Goal: Task Accomplishment & Management: Manage account settings

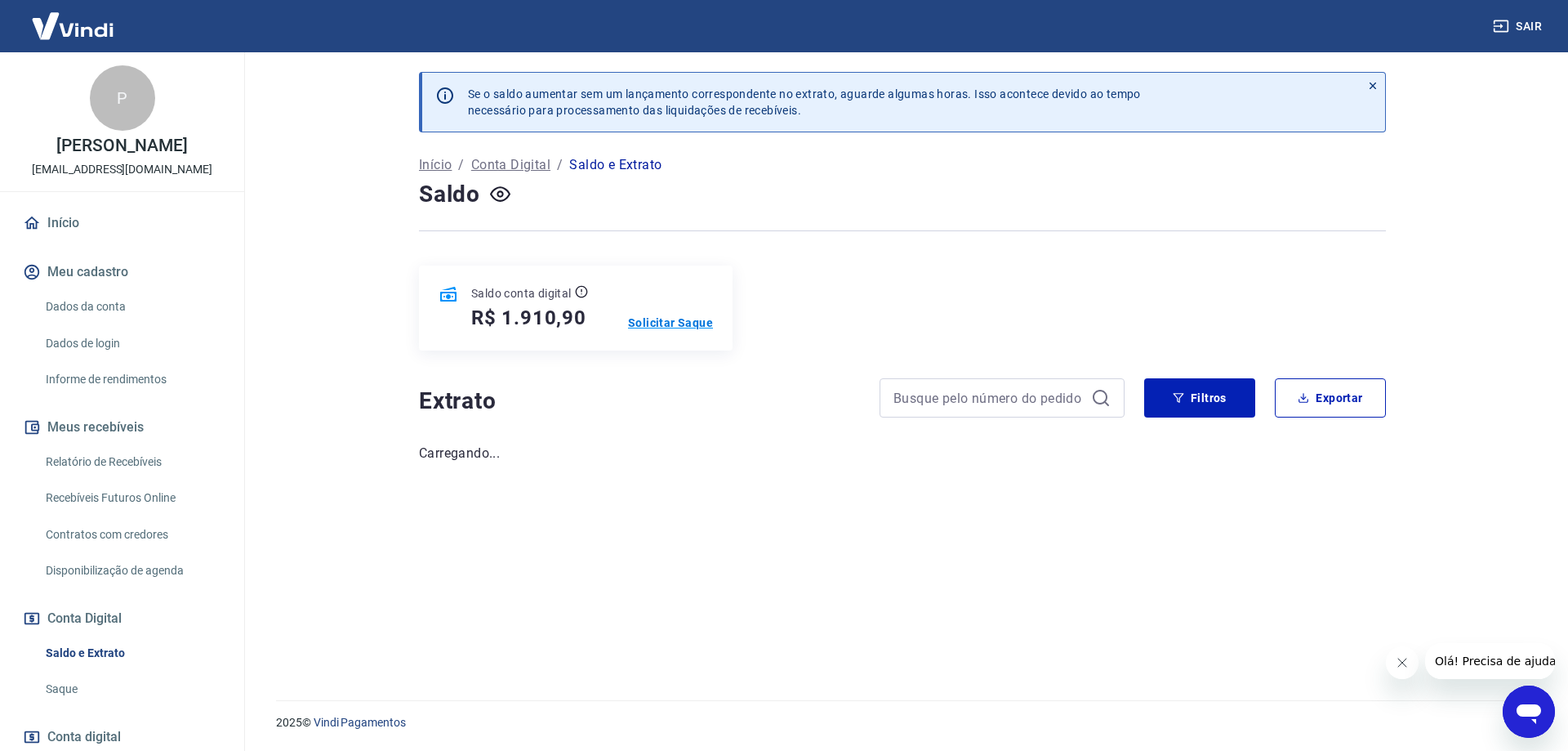
click at [674, 320] on p "Solicitar Saque" at bounding box center [670, 323] width 85 height 16
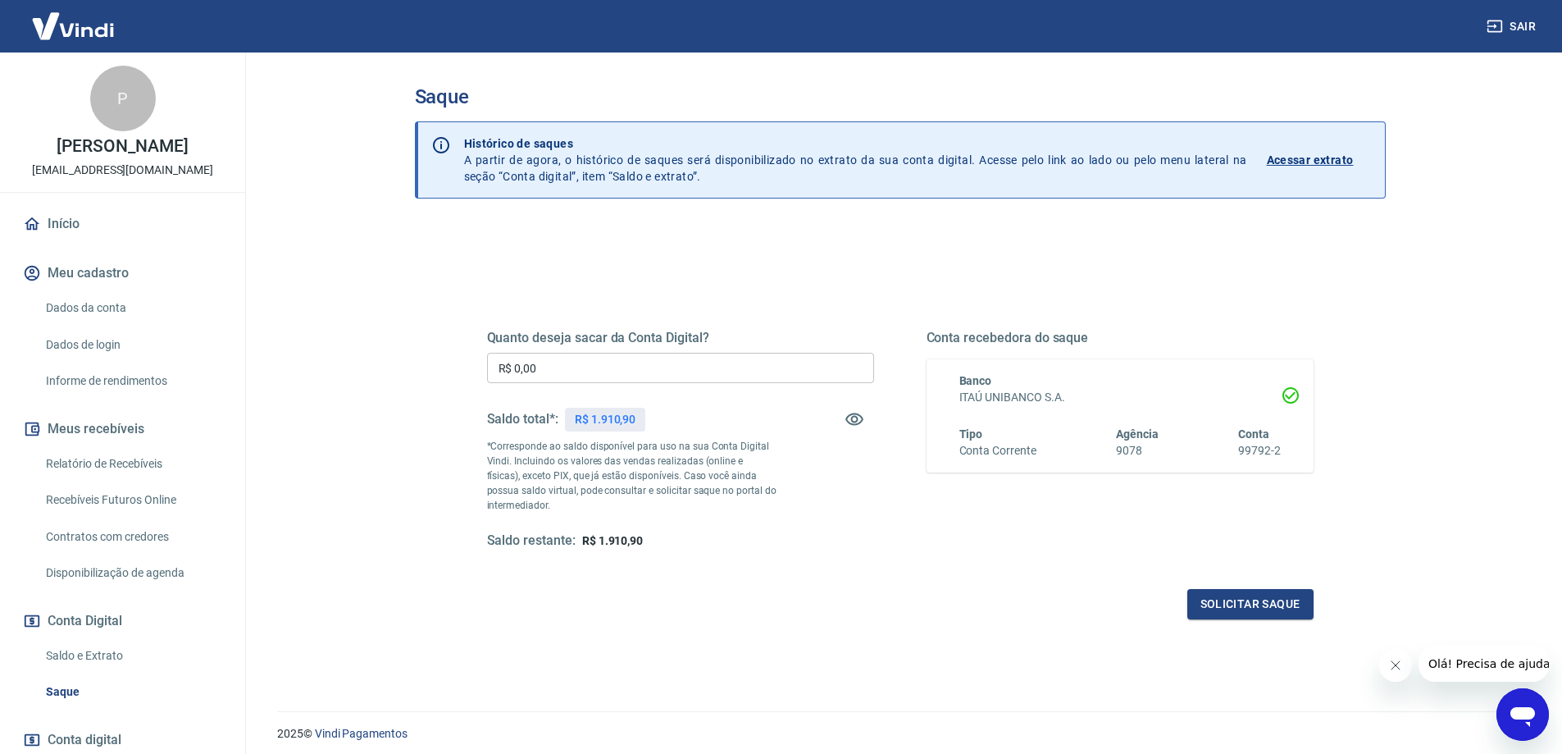
click at [693, 362] on input "R$ 0,00" at bounding box center [680, 368] width 387 height 30
type input "R$ 910,90"
click at [1237, 602] on button "Solicitar saque" at bounding box center [1250, 604] width 126 height 30
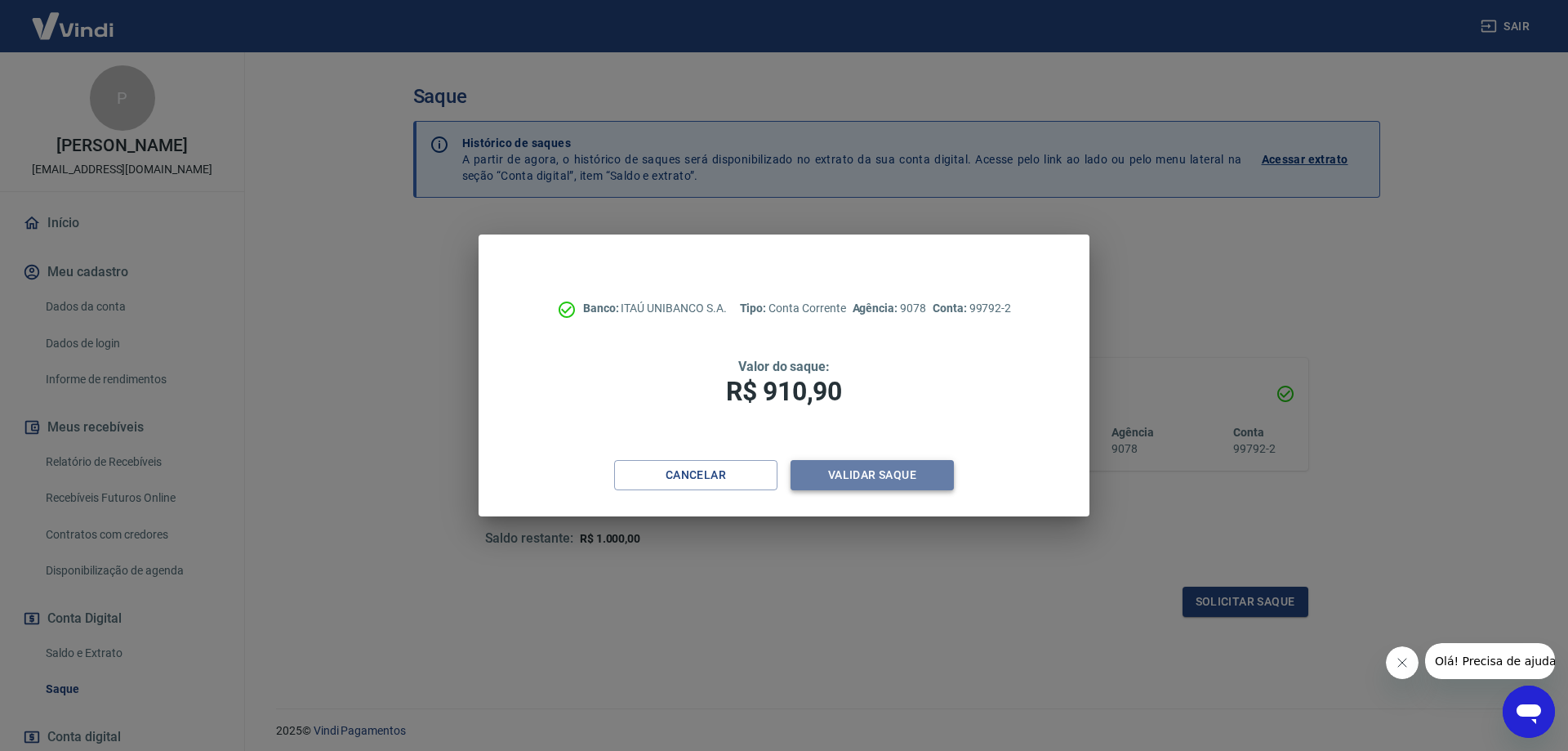
click at [866, 477] on button "Validar saque" at bounding box center [873, 475] width 163 height 30
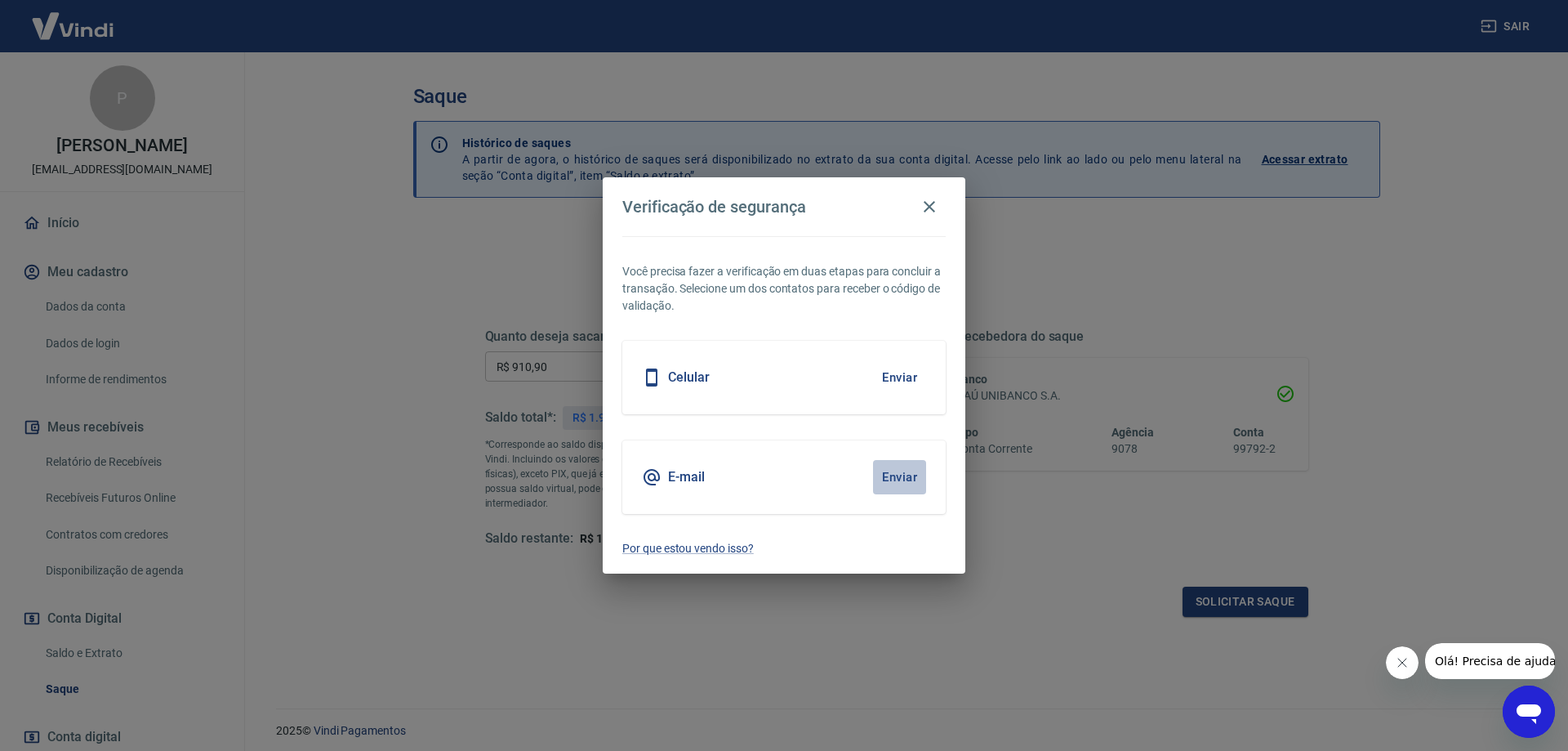
click at [900, 470] on button "Enviar" at bounding box center [900, 477] width 53 height 34
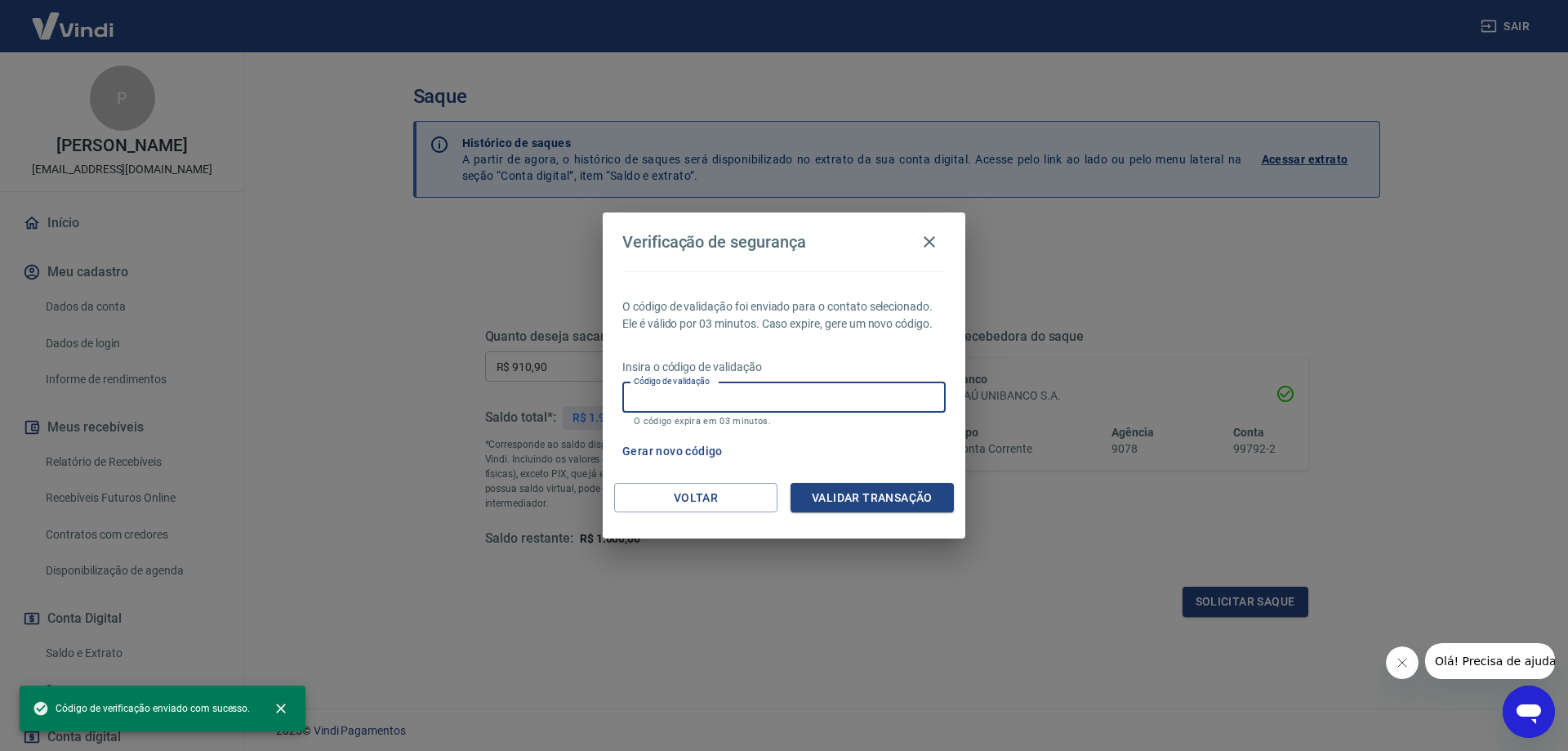
click at [712, 400] on input "Código de validação" at bounding box center [784, 397] width 324 height 30
paste input "252636"
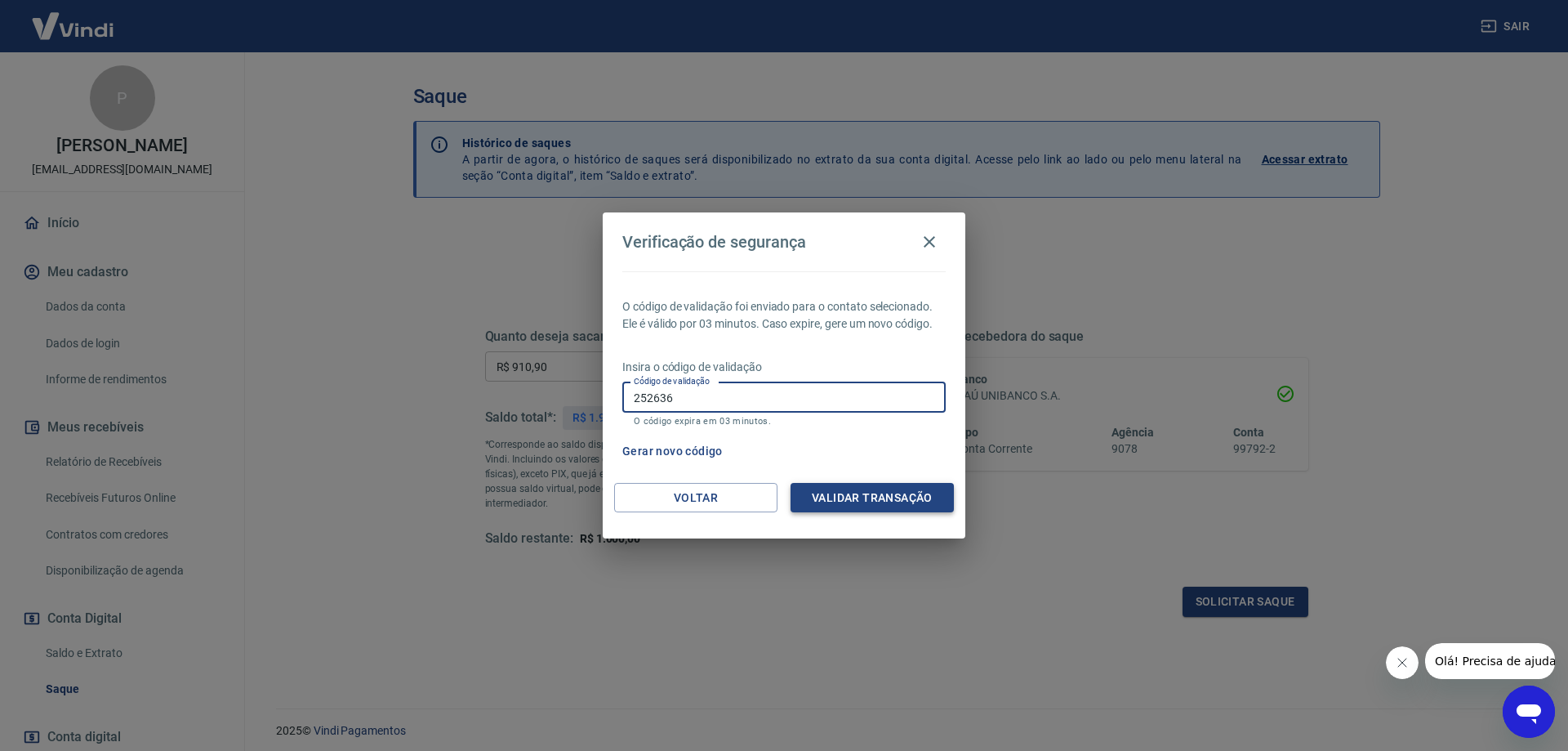
type input "252636"
click at [844, 495] on button "Validar transação" at bounding box center [873, 498] width 163 height 30
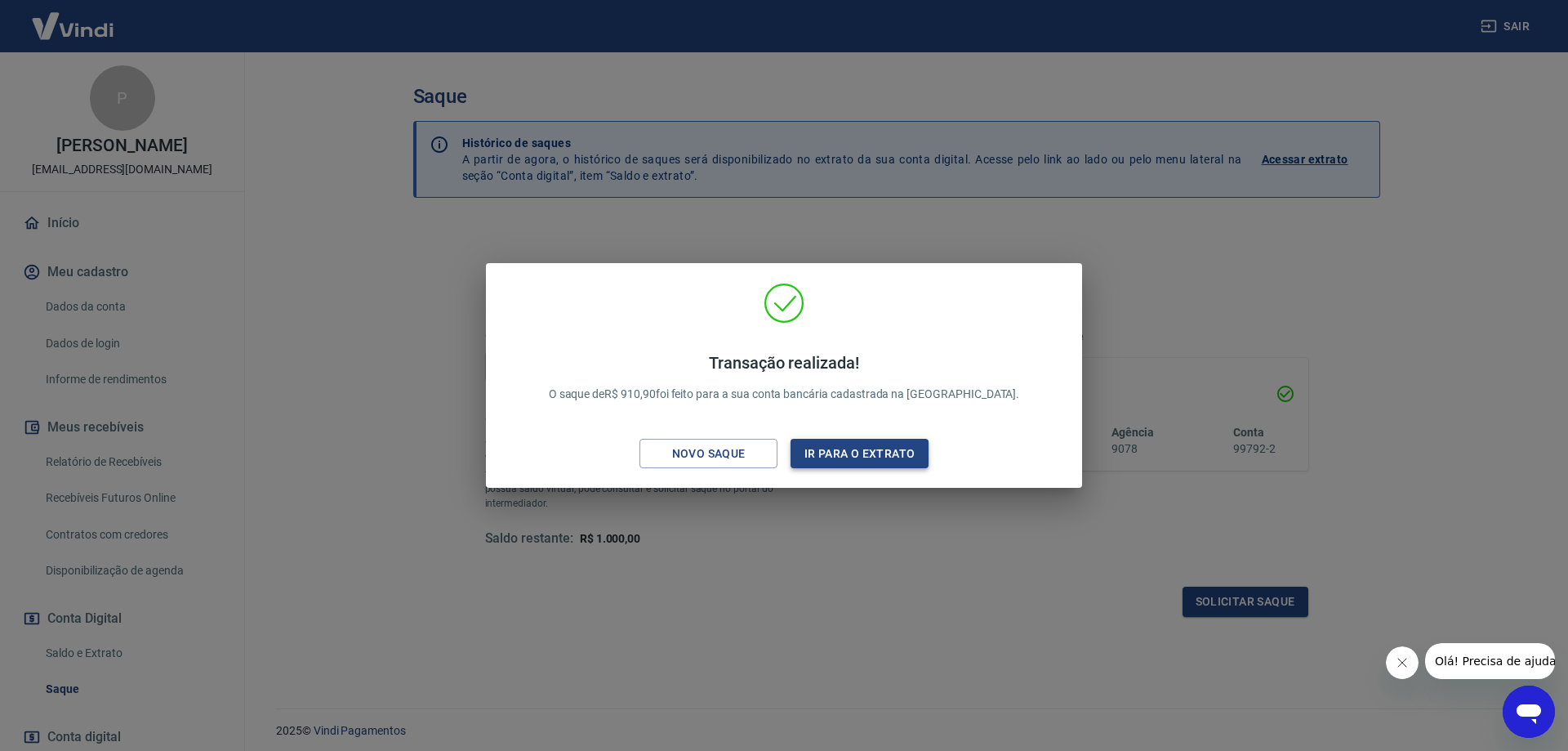
click at [900, 451] on button "Ir para o extrato" at bounding box center [860, 453] width 138 height 30
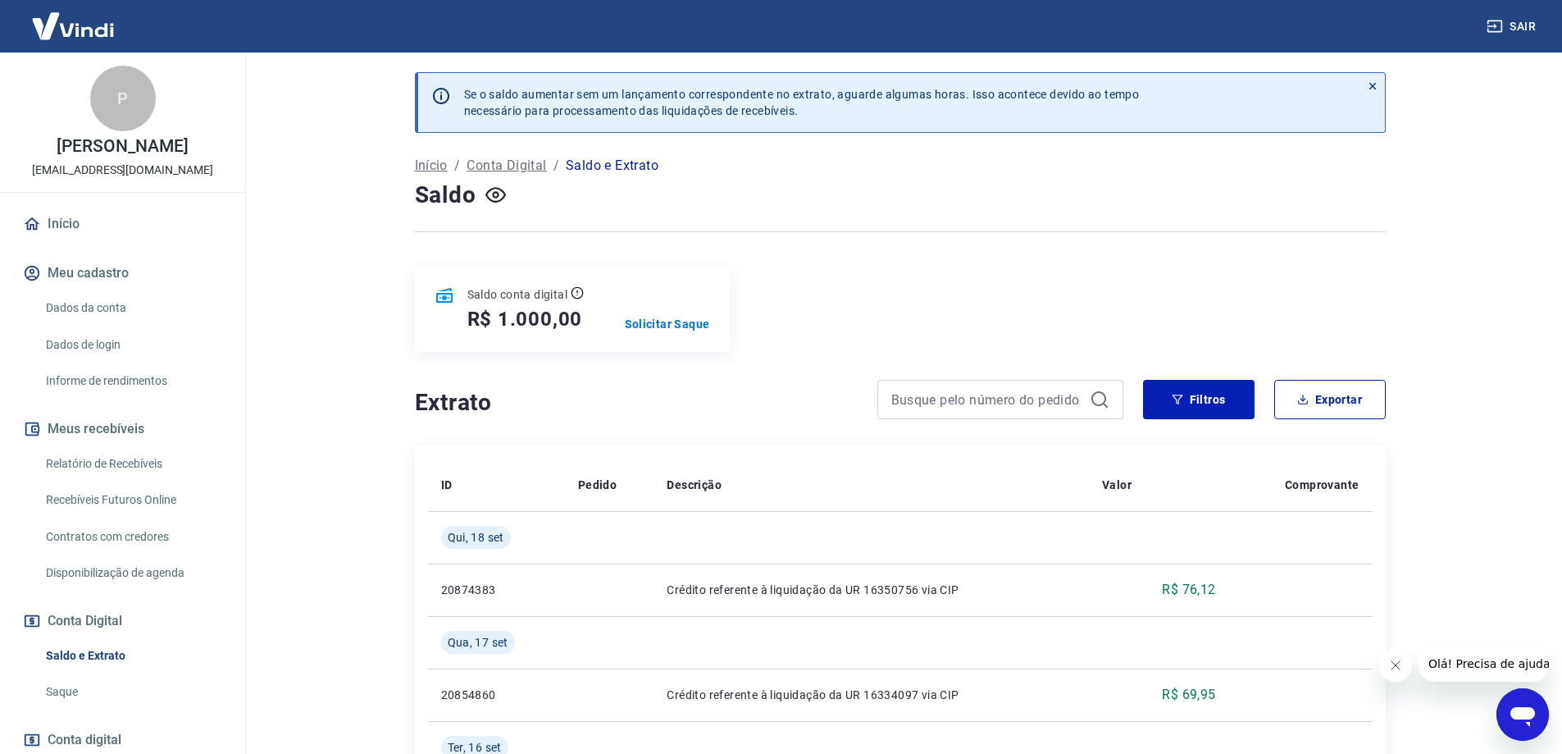
click at [1528, 22] on button "Sair" at bounding box center [1512, 26] width 59 height 30
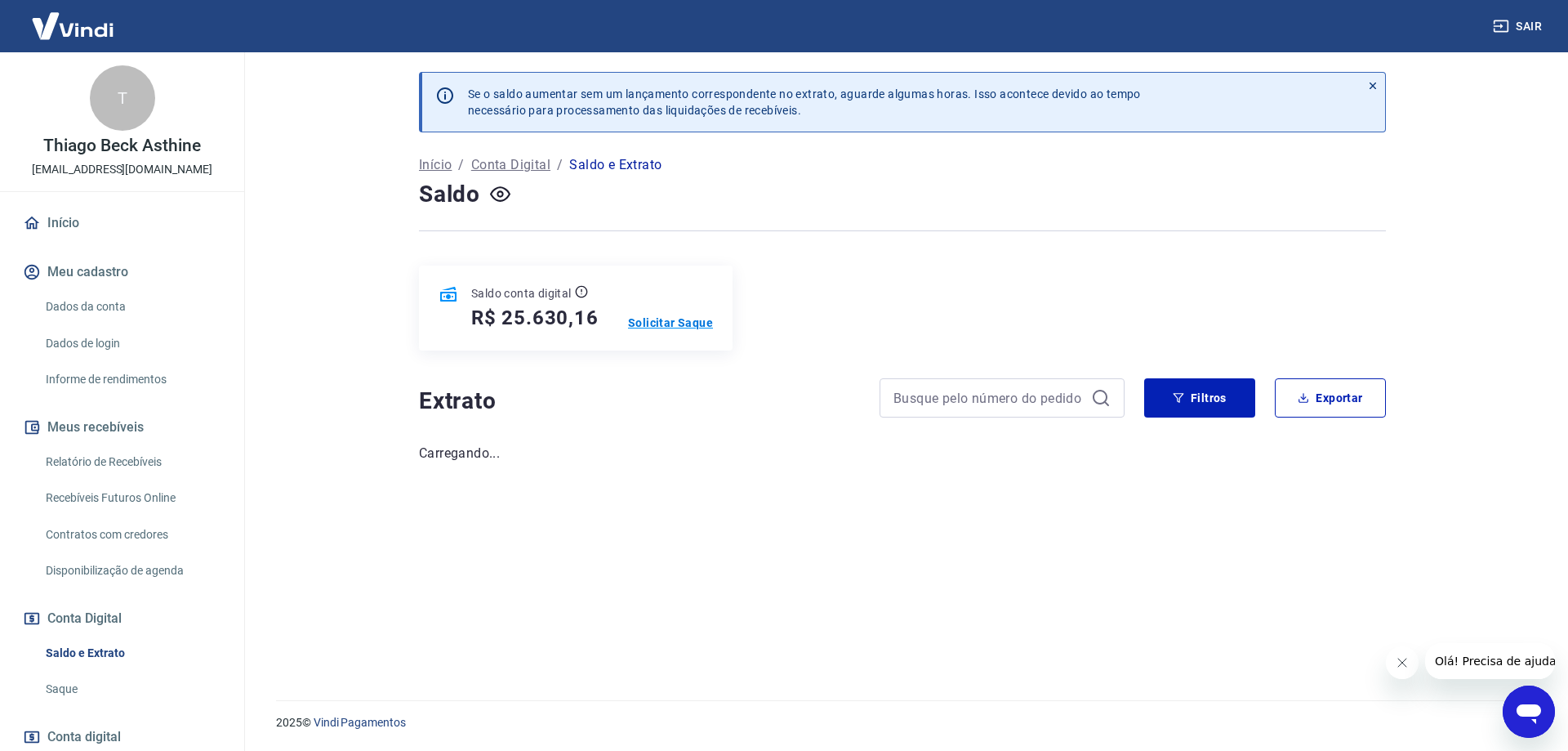
click at [668, 326] on p "Solicitar Saque" at bounding box center [670, 323] width 85 height 16
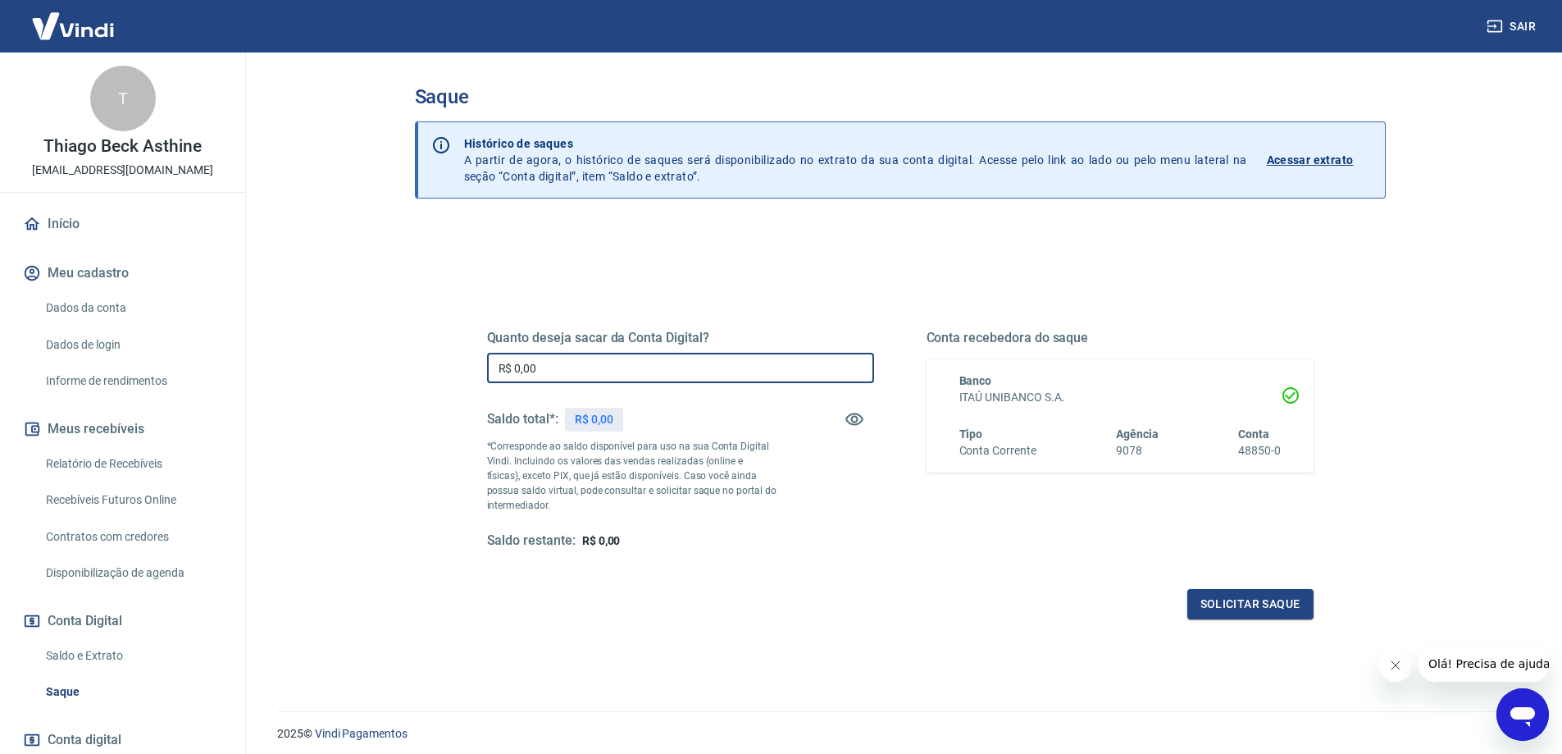
click at [621, 367] on input "R$ 0,00" at bounding box center [680, 368] width 387 height 30
type input "R$ 20.630,16"
click at [1279, 601] on button "Solicitar saque" at bounding box center [1250, 604] width 126 height 30
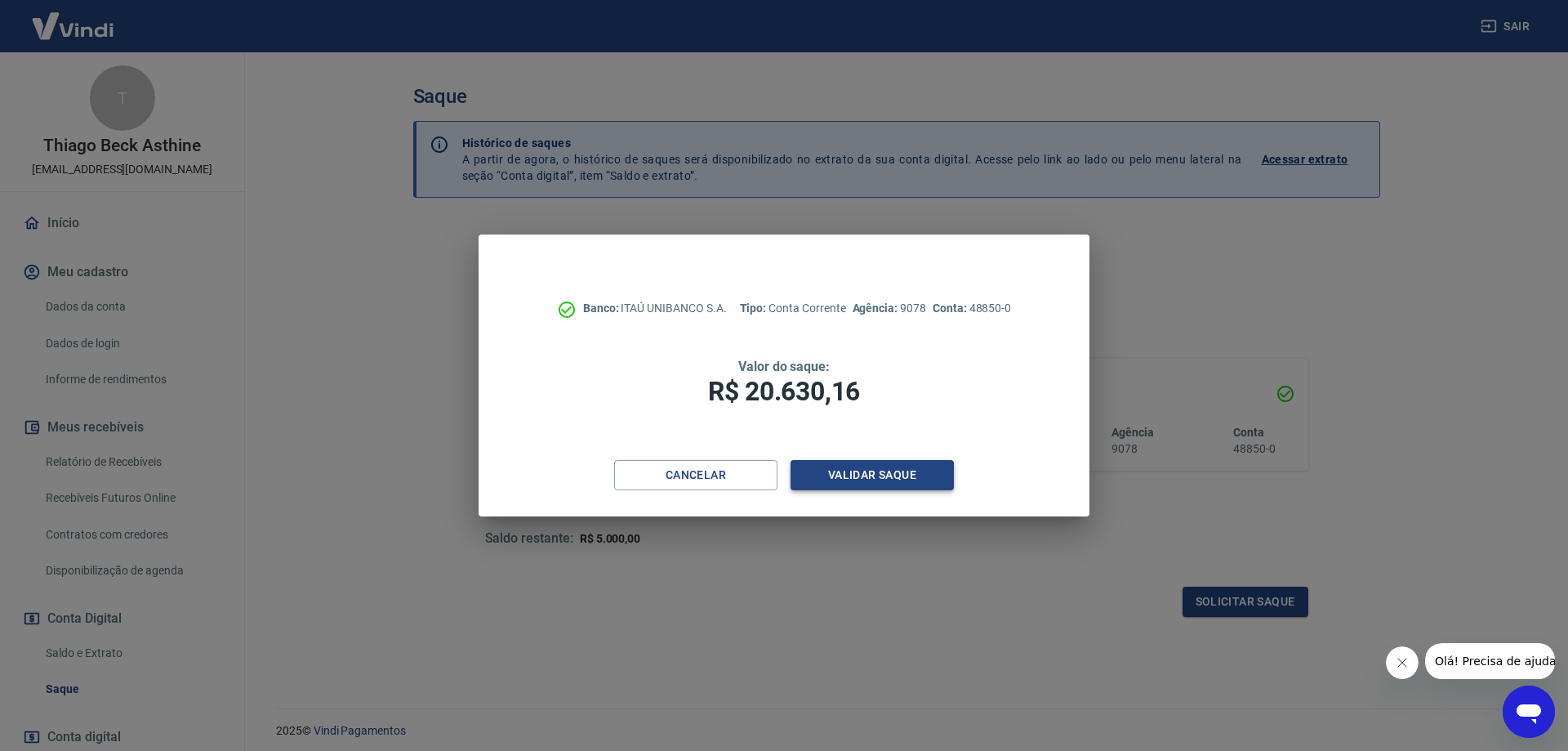
click at [902, 474] on button "Validar saque" at bounding box center [873, 475] width 163 height 30
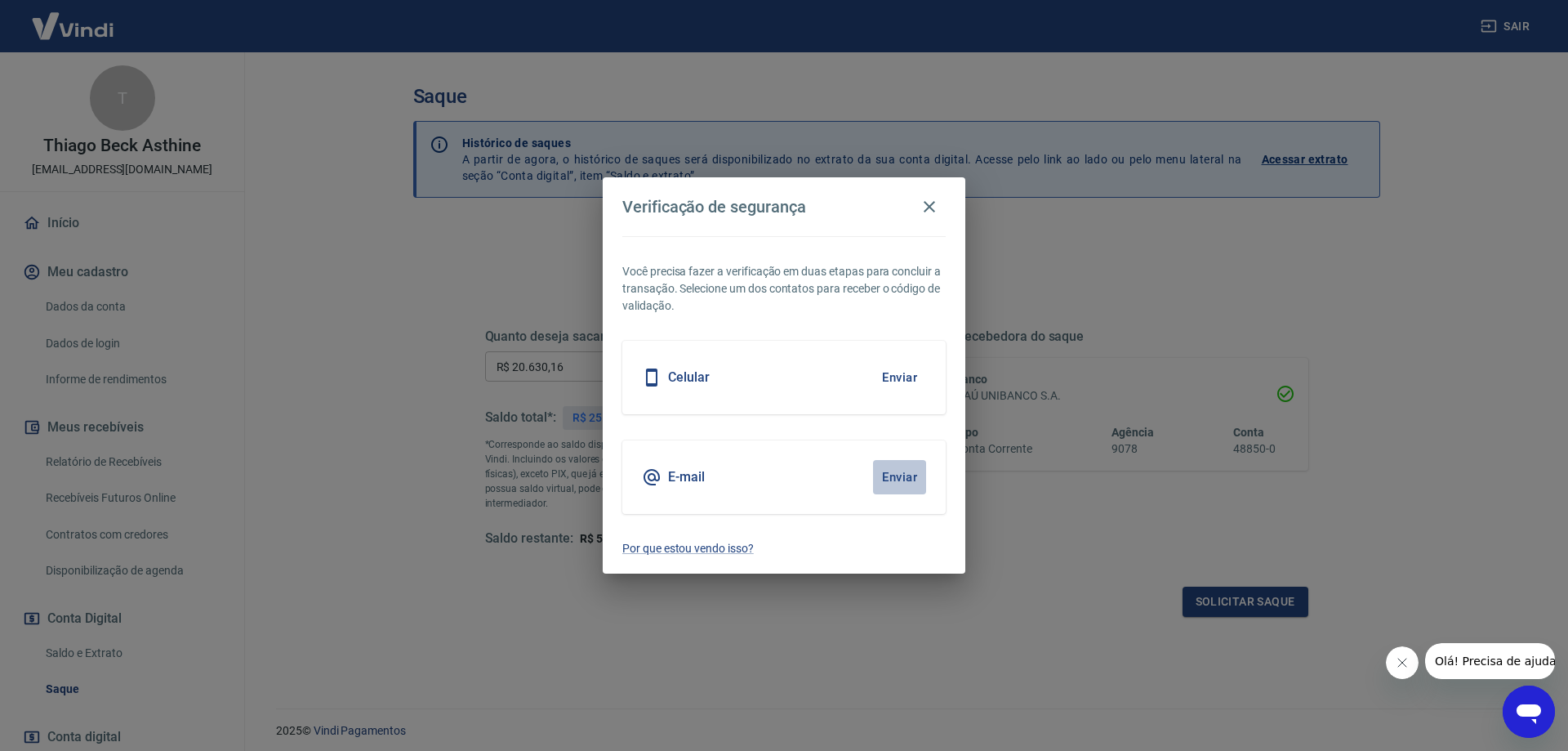
click at [909, 473] on button "Enviar" at bounding box center [900, 477] width 53 height 34
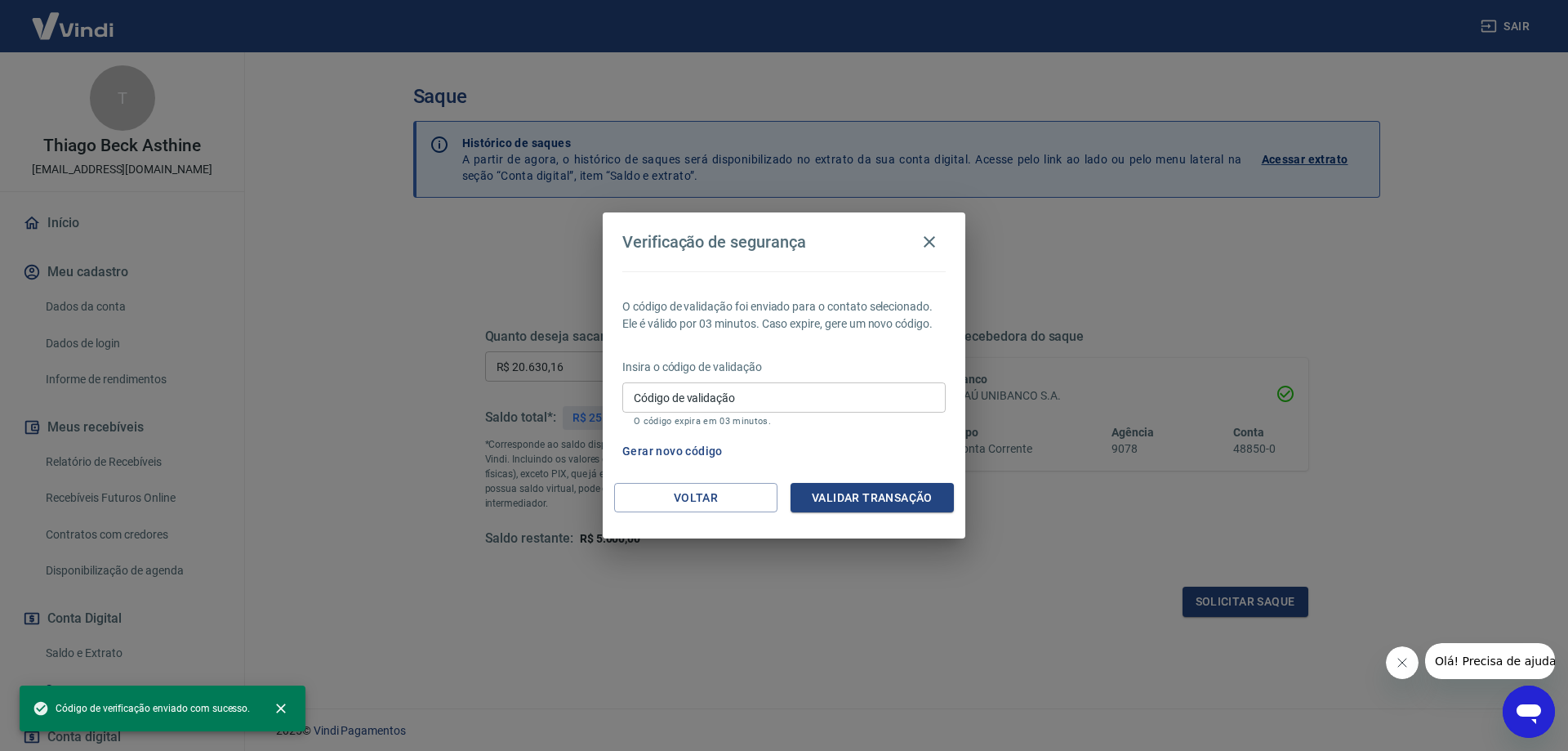
click at [777, 397] on input "Código de validação" at bounding box center [784, 397] width 324 height 30
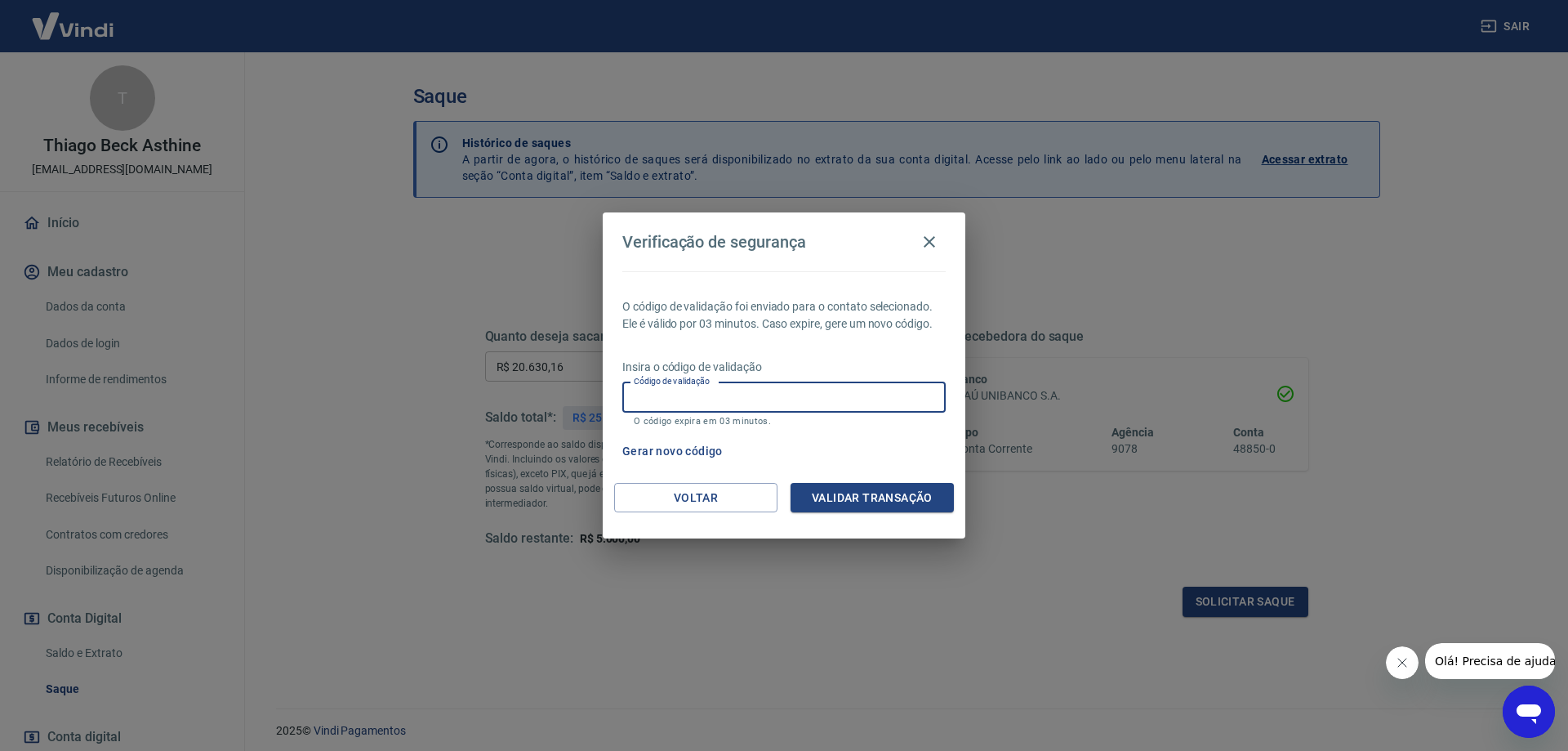
paste input "166702"
type input "166702"
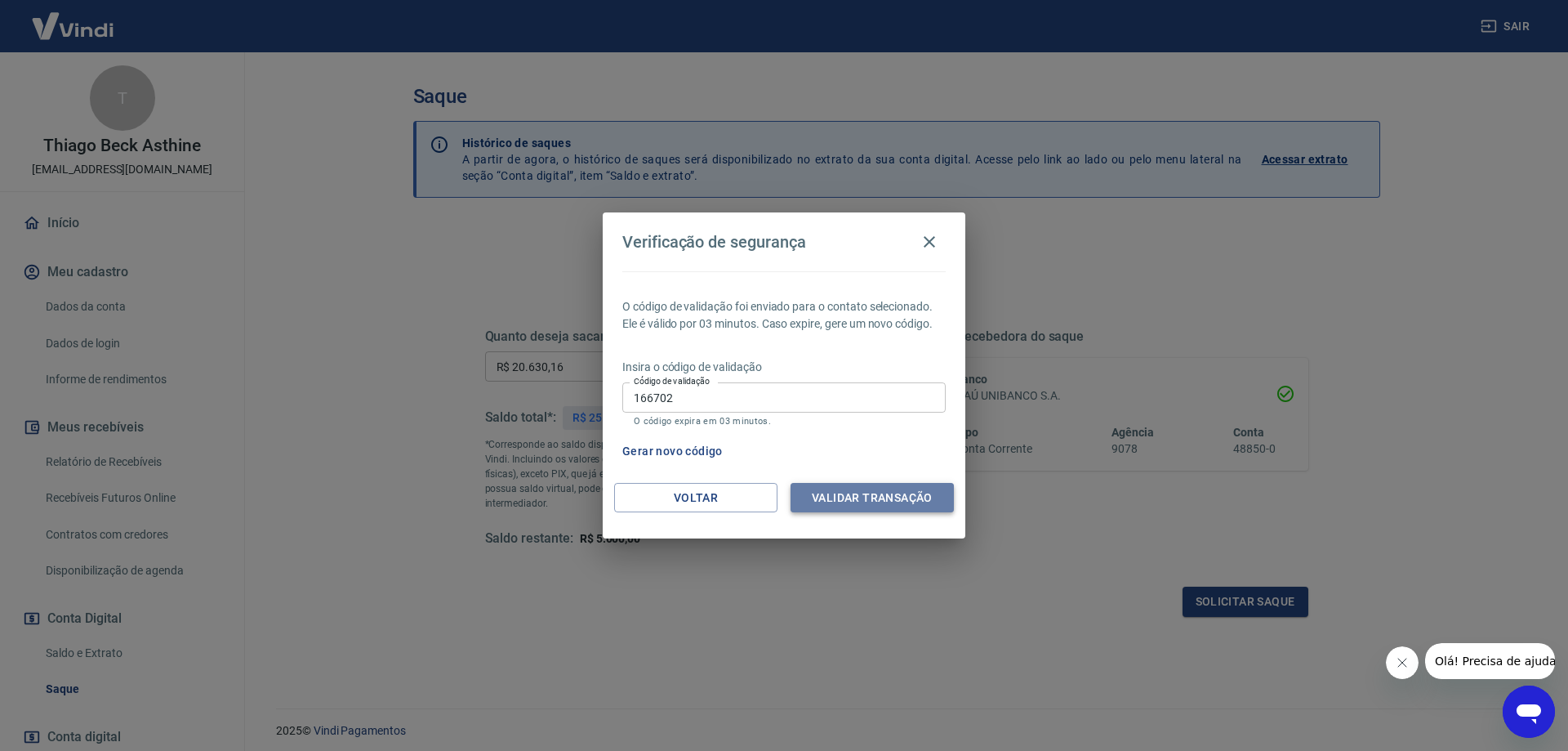
click at [844, 500] on button "Validar transação" at bounding box center [873, 498] width 163 height 30
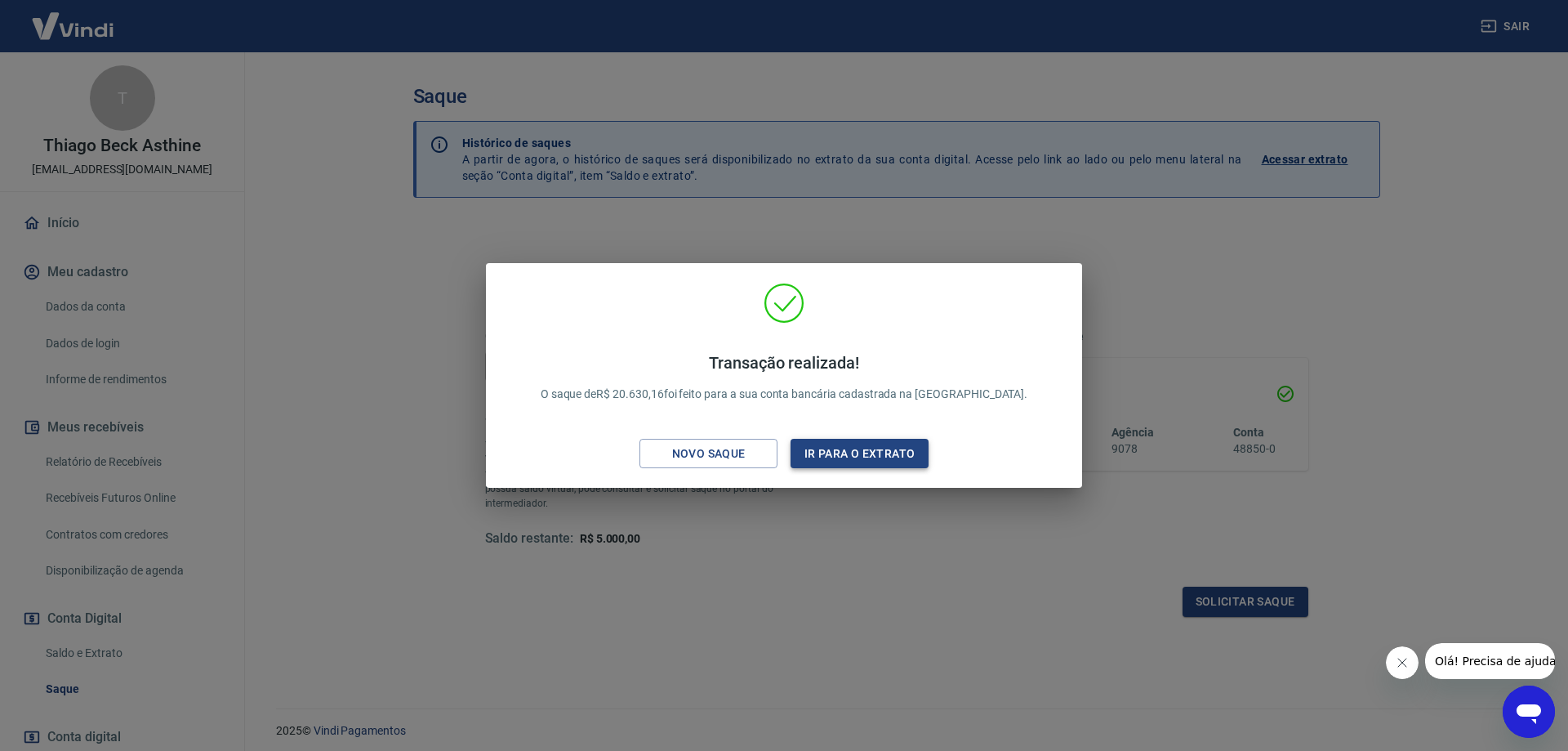
click at [894, 456] on button "Ir para o extrato" at bounding box center [860, 453] width 138 height 30
